Goal: Task Accomplishment & Management: Use online tool/utility

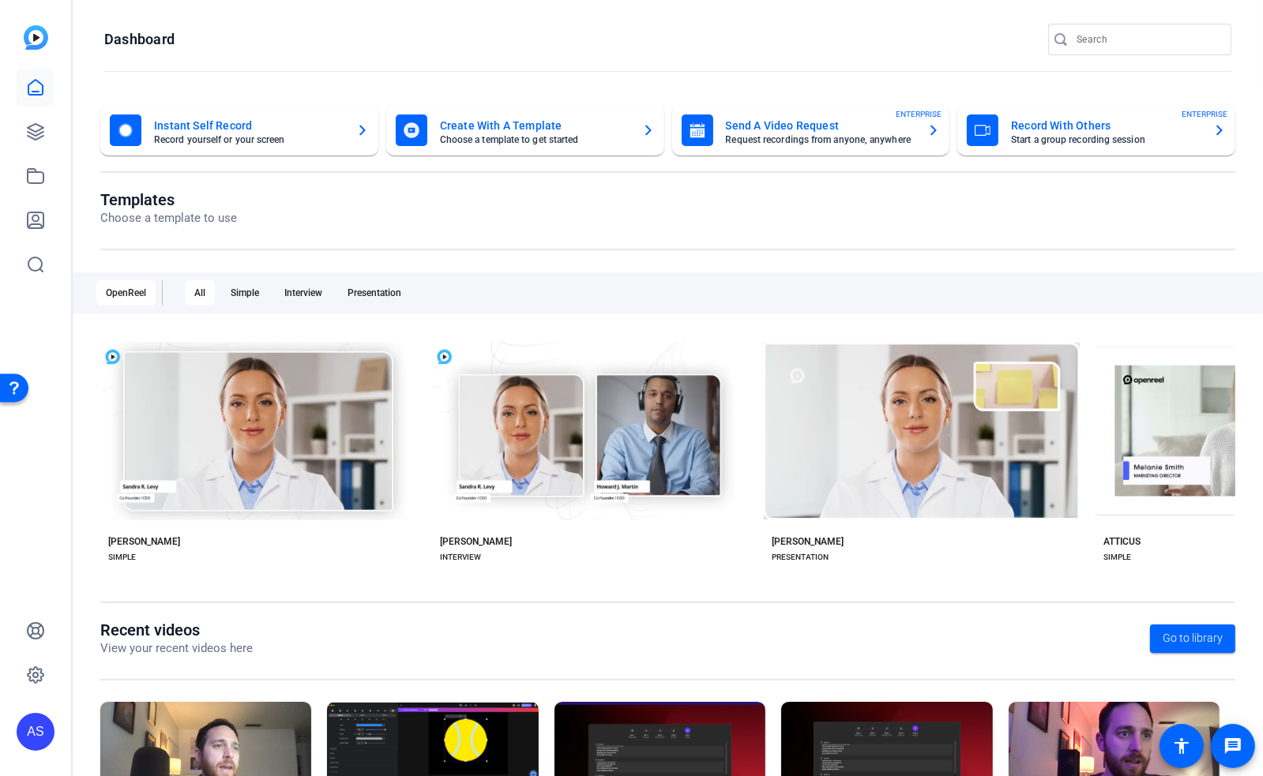
click at [26, 726] on div "AS" at bounding box center [36, 732] width 38 height 38
click at [199, 723] on mat-icon "logout" at bounding box center [206, 718] width 19 height 19
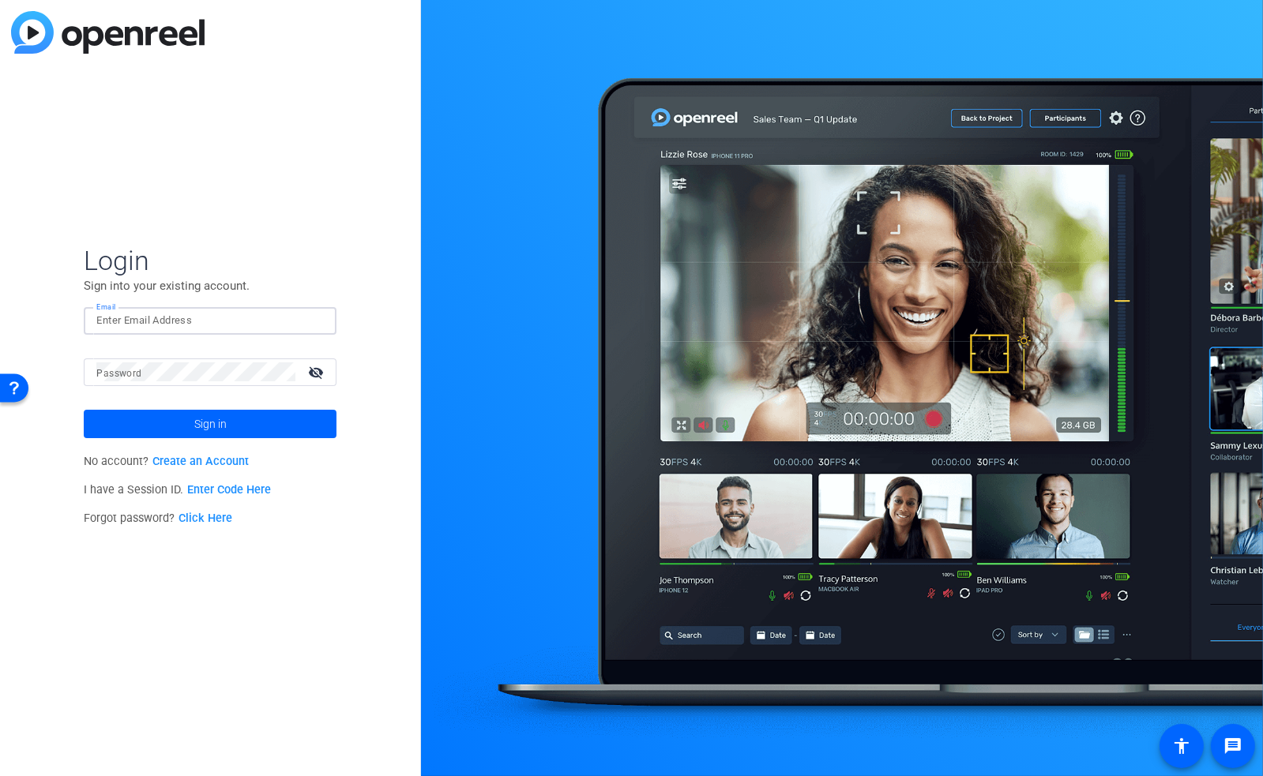
click at [190, 325] on input "Email" at bounding box center [209, 320] width 227 height 19
type input "[EMAIL_ADDRESS][DOMAIN_NAME]"
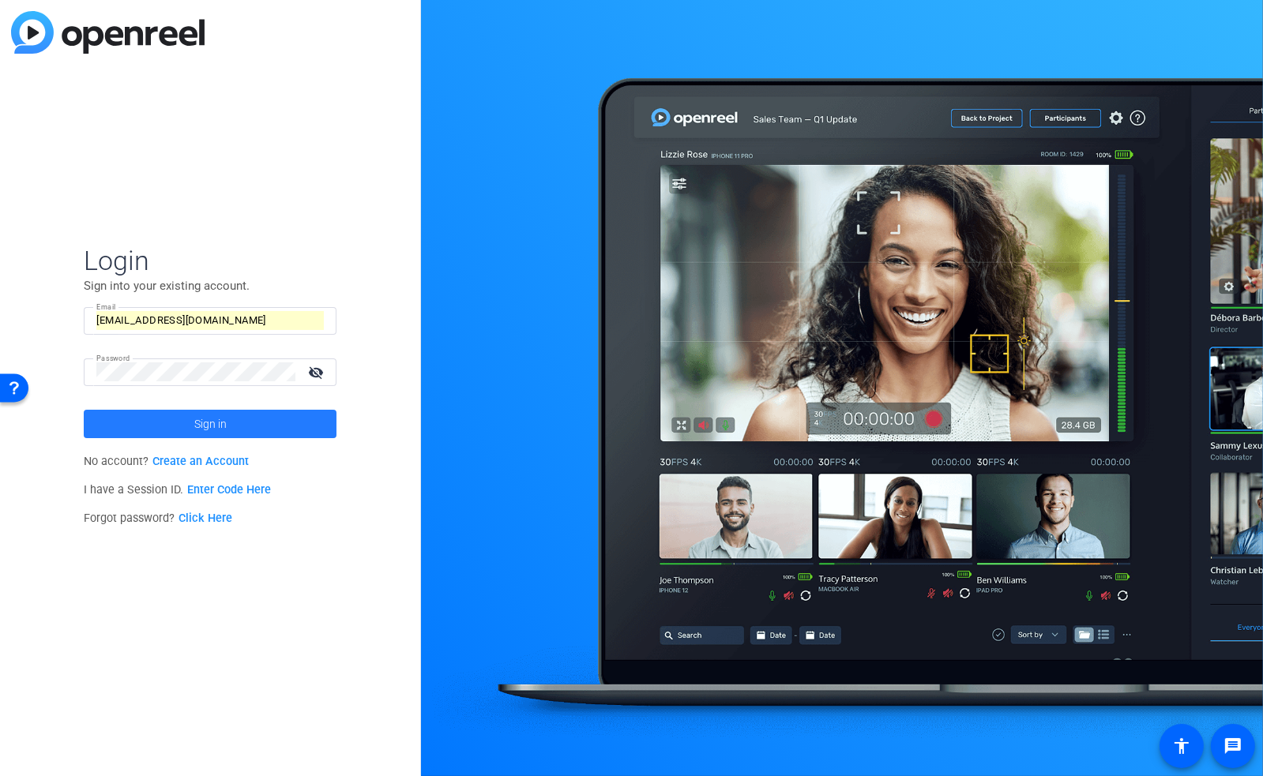
click at [209, 430] on span "Sign in" at bounding box center [210, 423] width 32 height 39
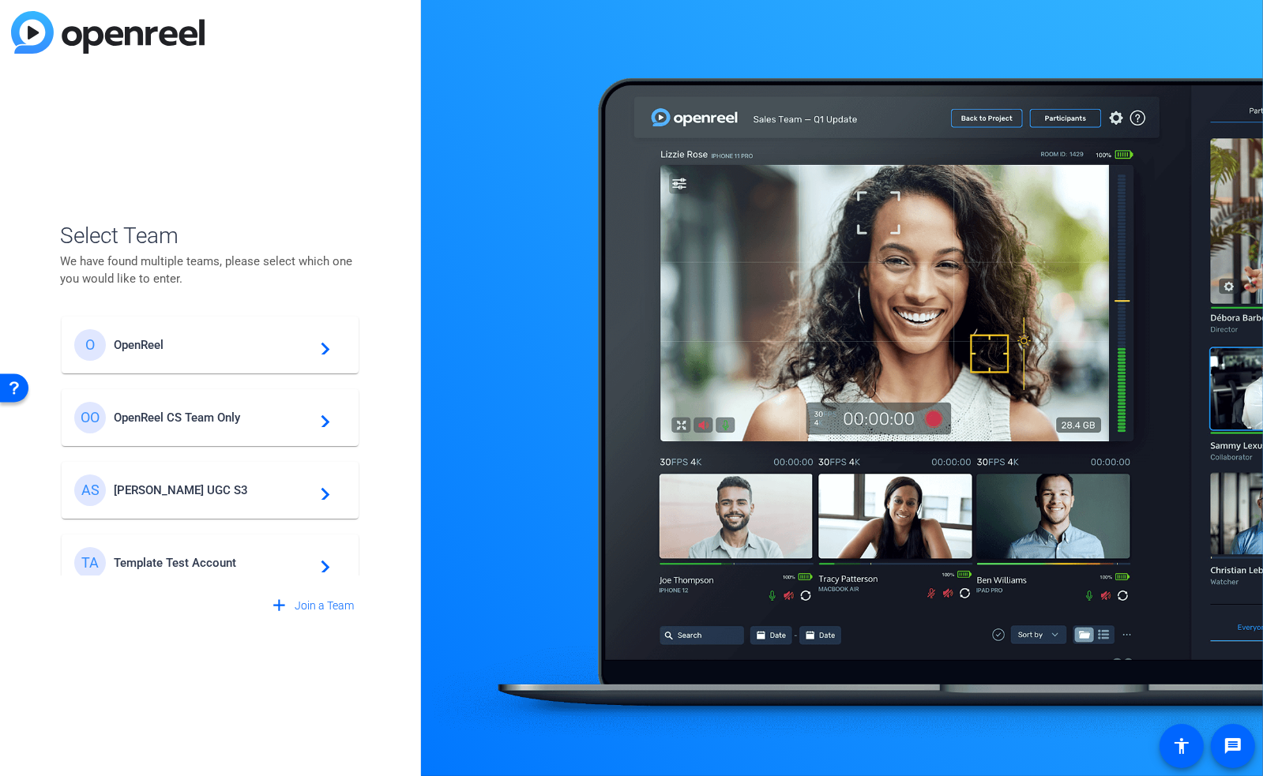
click at [170, 429] on div "OO OpenReel CS Team Only navigate_next" at bounding box center [210, 418] width 272 height 32
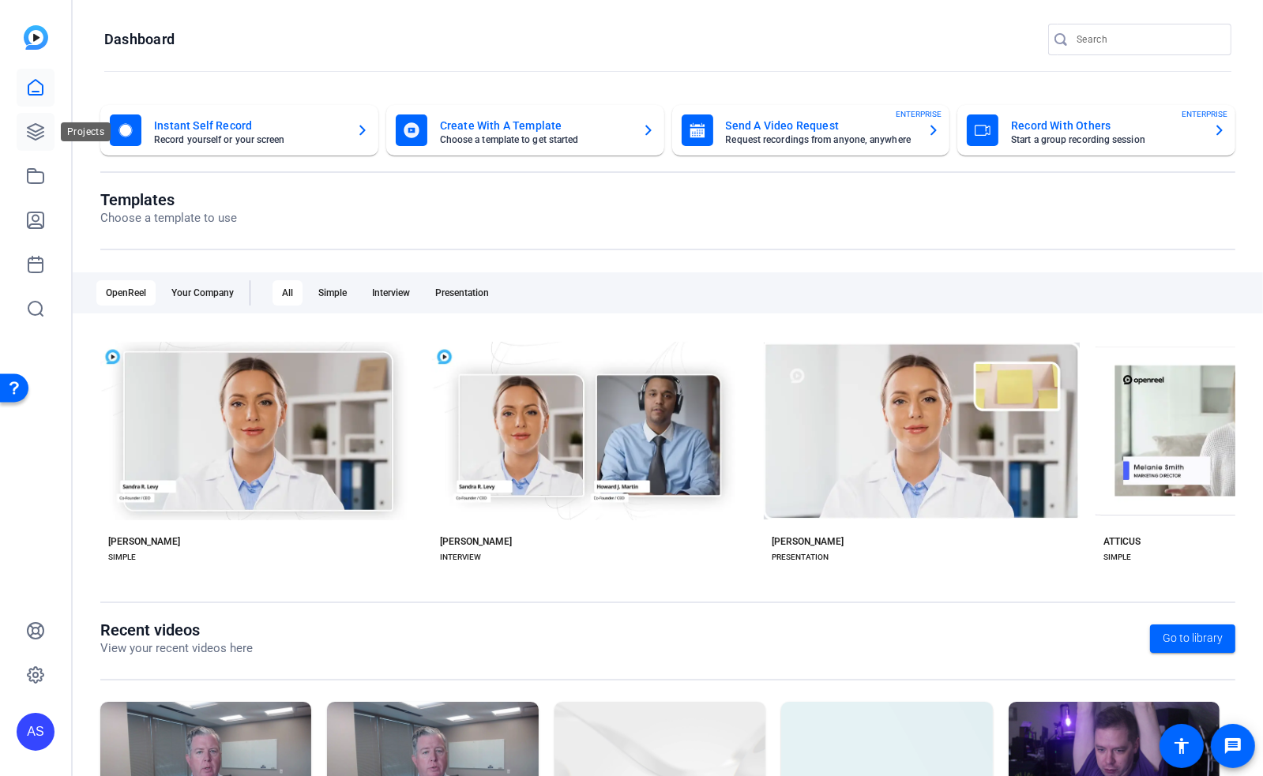
click at [30, 136] on icon at bounding box center [36, 132] width 16 height 16
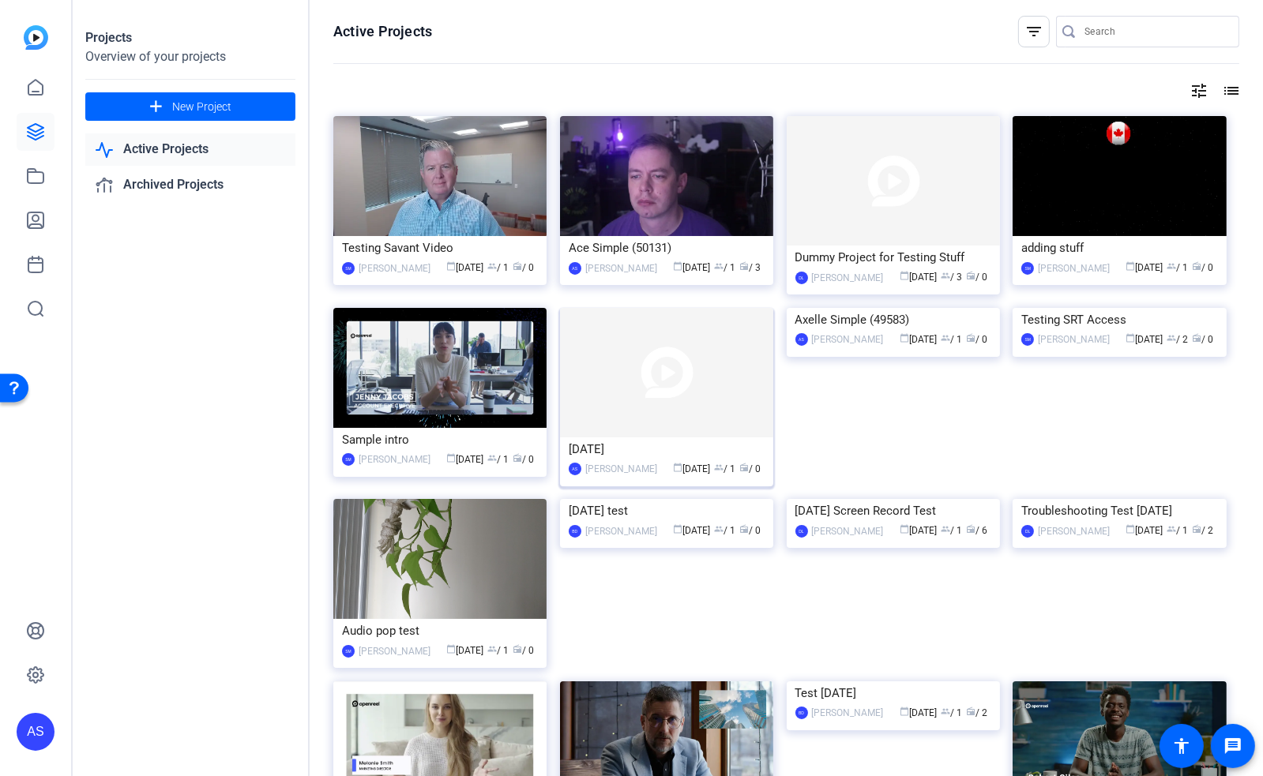
click at [637, 346] on img at bounding box center [666, 373] width 213 height 130
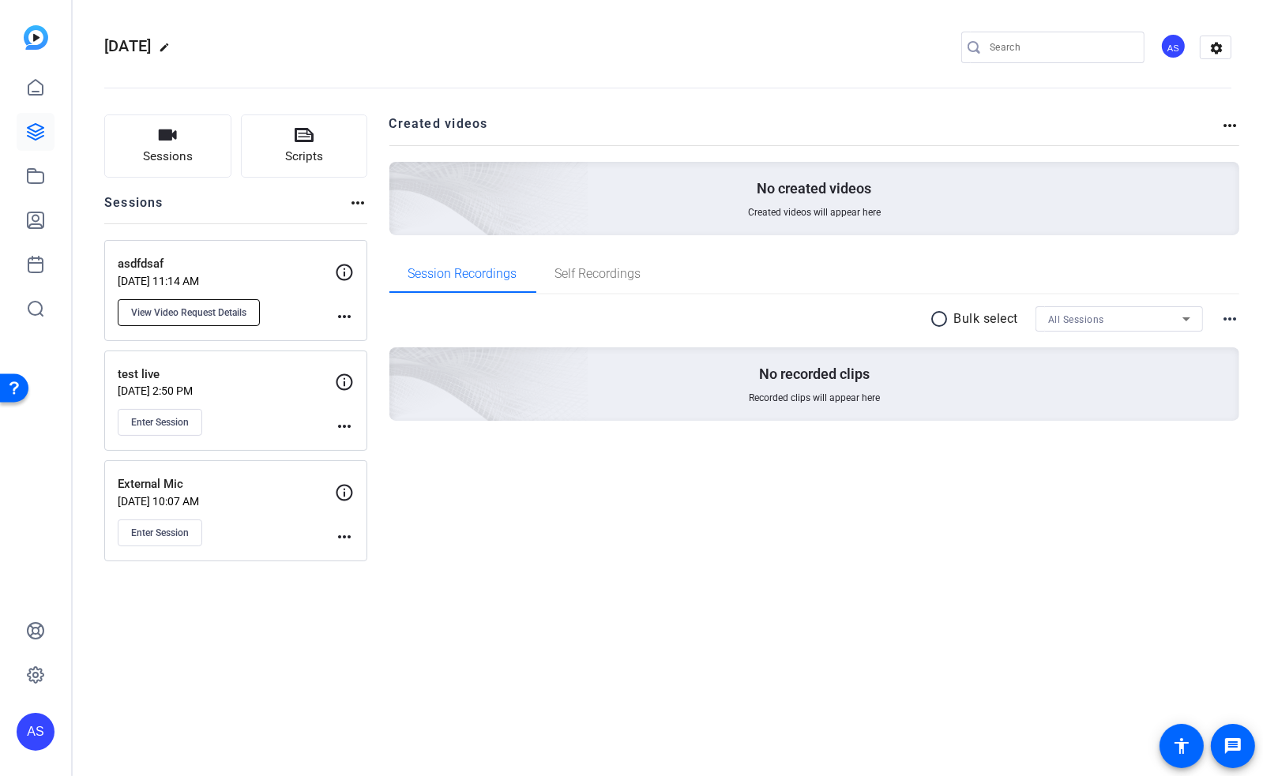
click at [221, 317] on span "View Video Request Details" at bounding box center [188, 312] width 115 height 13
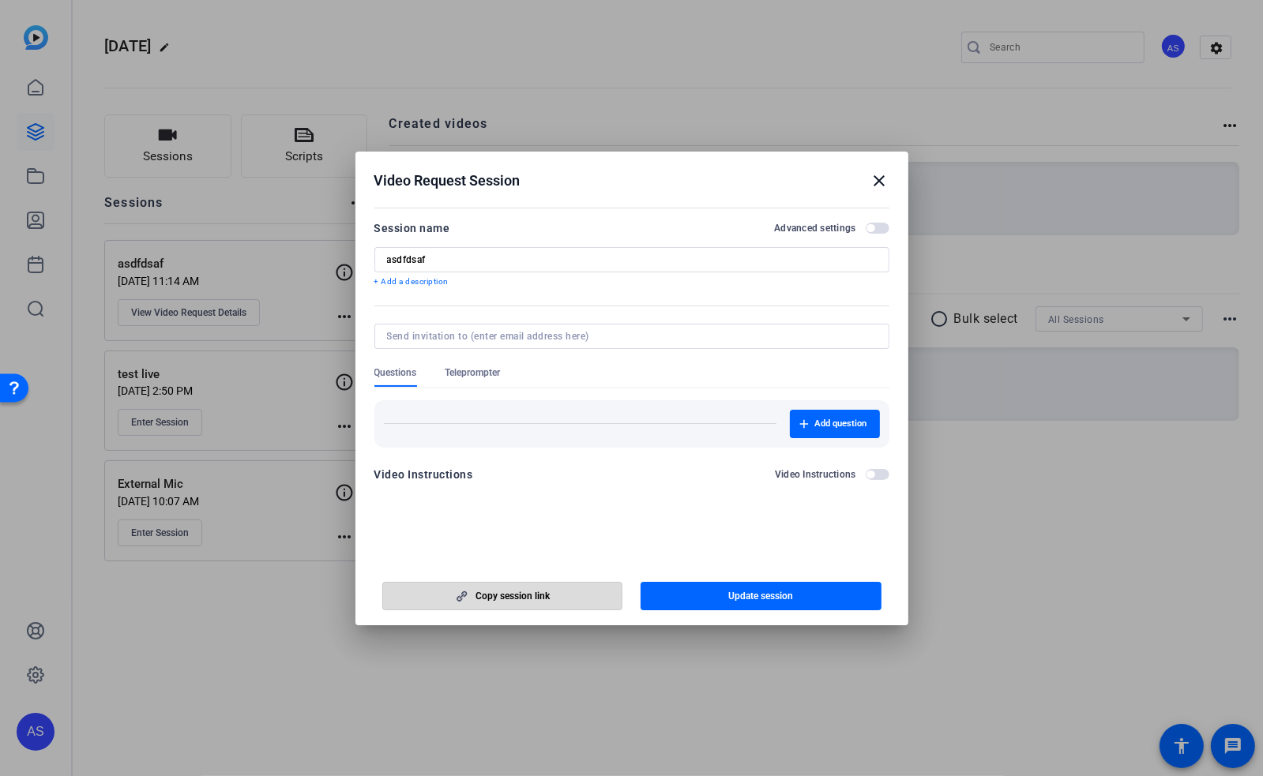
click at [522, 600] on span "Copy session link" at bounding box center [512, 596] width 74 height 13
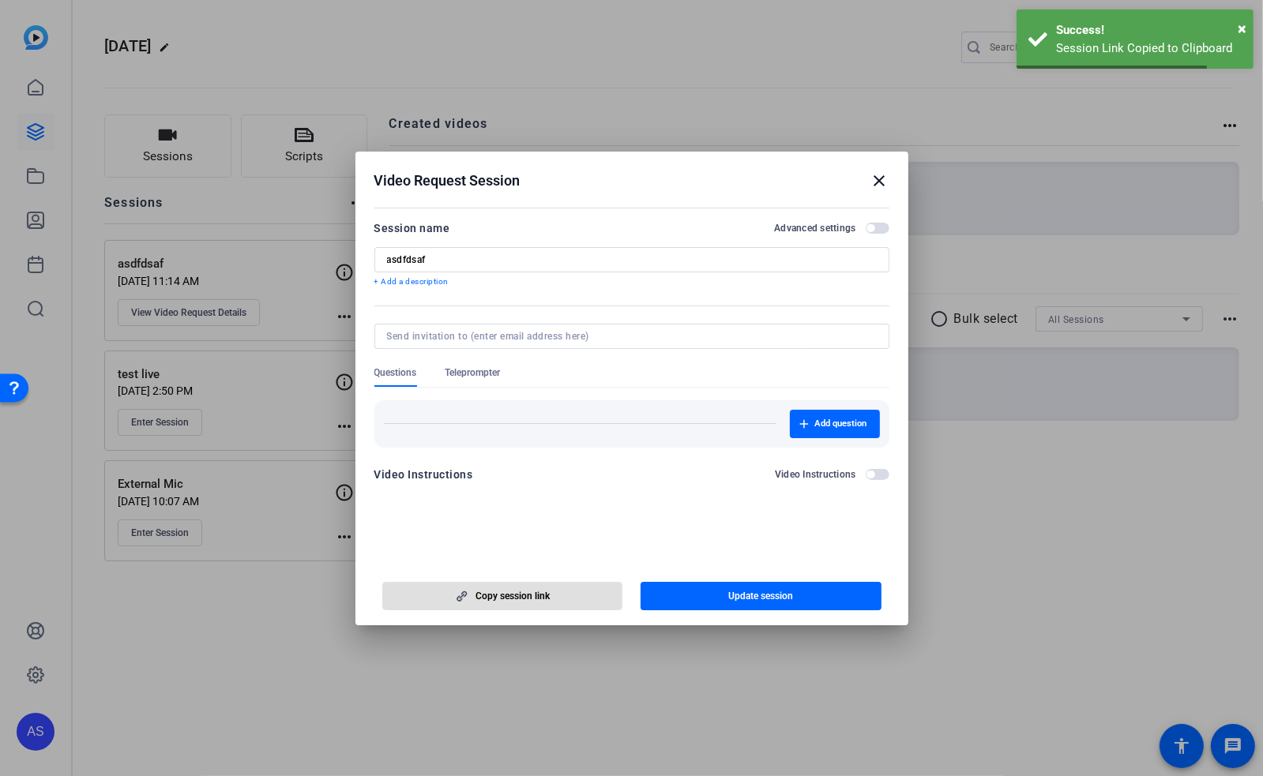
click at [881, 179] on mat-icon "close" at bounding box center [879, 180] width 19 height 19
